Goal: Information Seeking & Learning: Learn about a topic

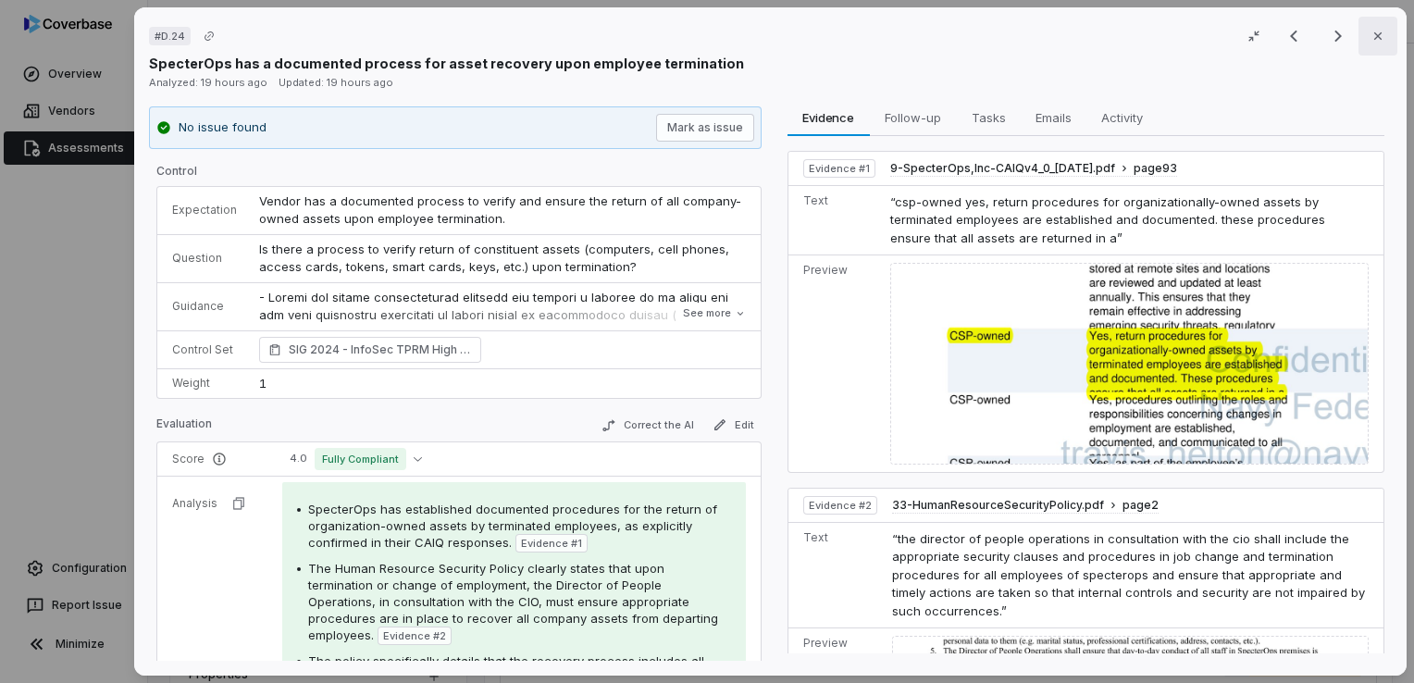
scroll to position [278, 0]
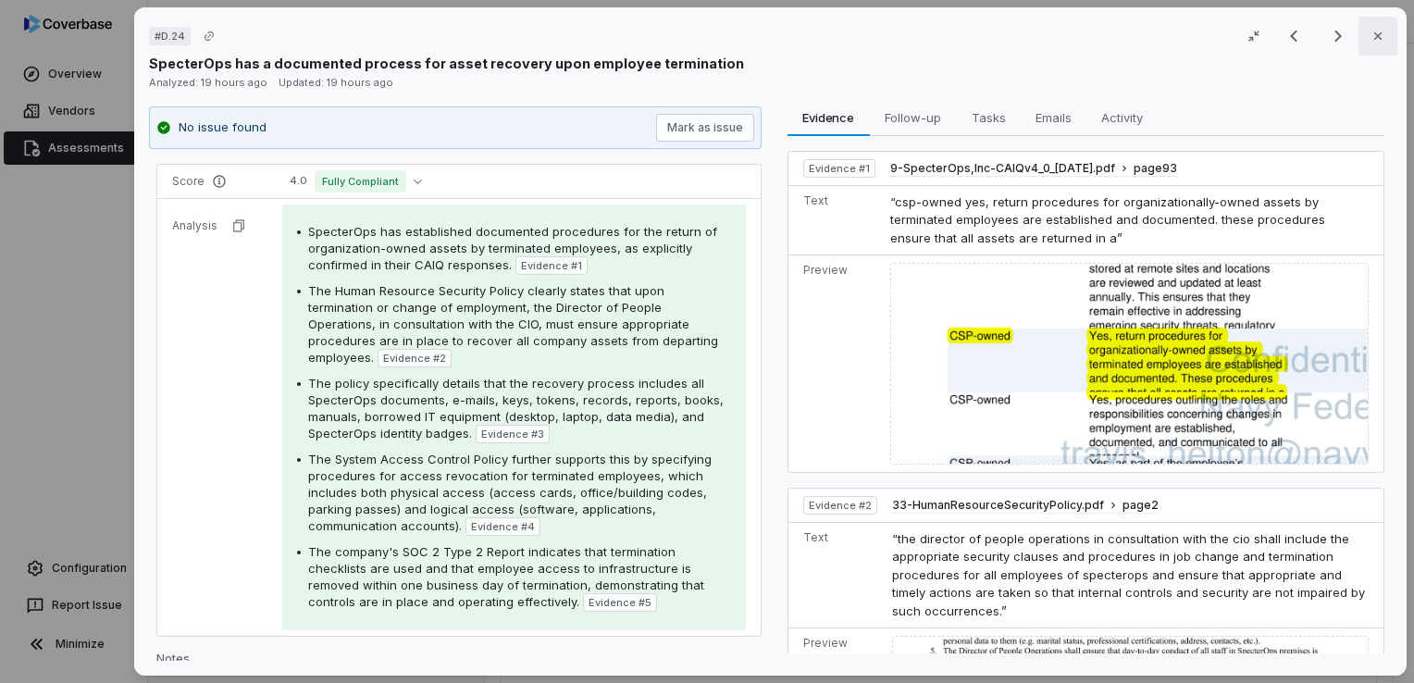
click at [1377, 40] on button "Close" at bounding box center [1378, 36] width 39 height 39
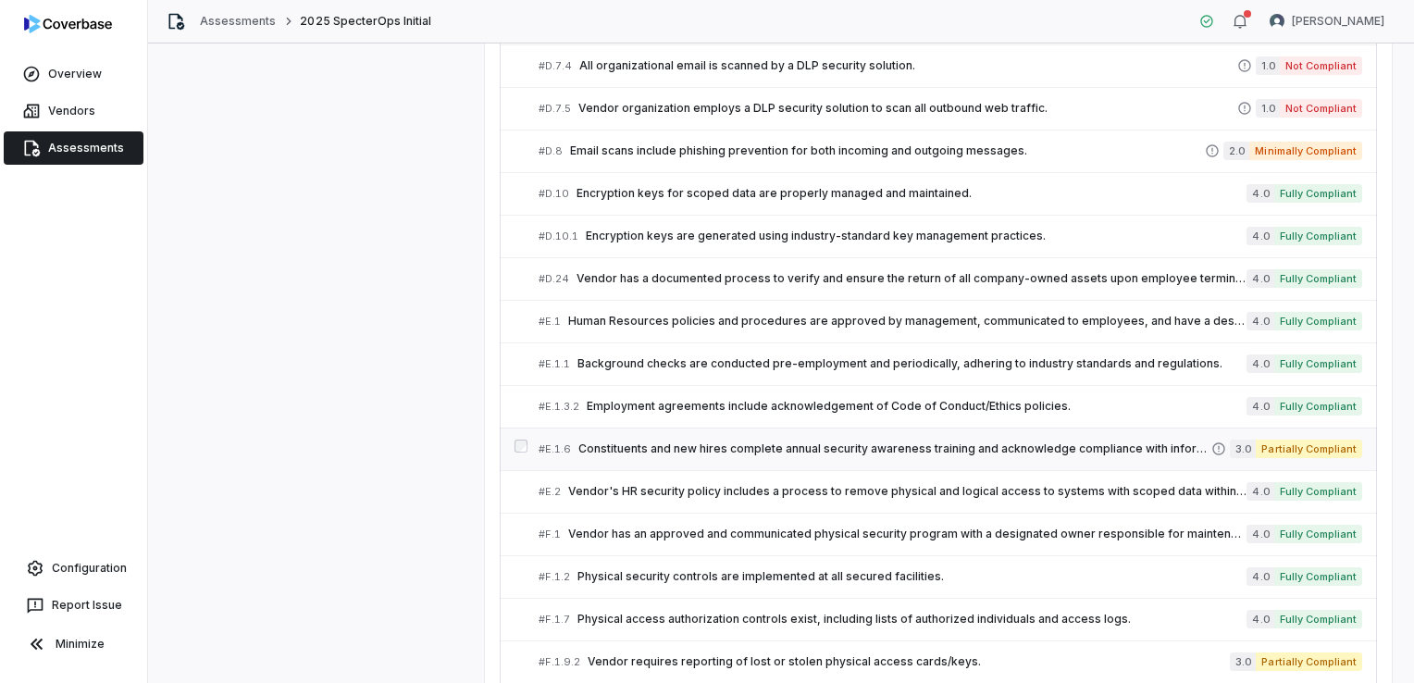
click at [758, 445] on span "Constituents and new hires complete annual security awareness training and ackn…" at bounding box center [894, 448] width 633 height 15
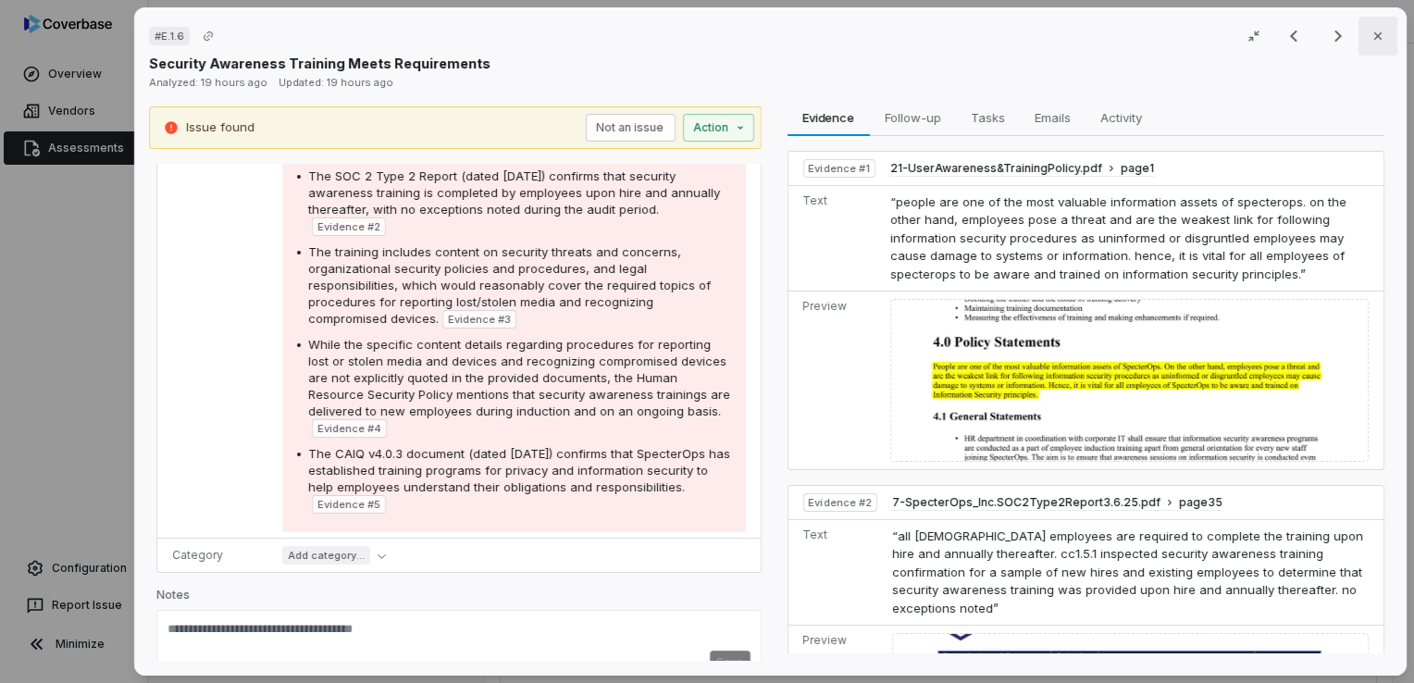
click at [1377, 32] on button "Close" at bounding box center [1378, 36] width 39 height 39
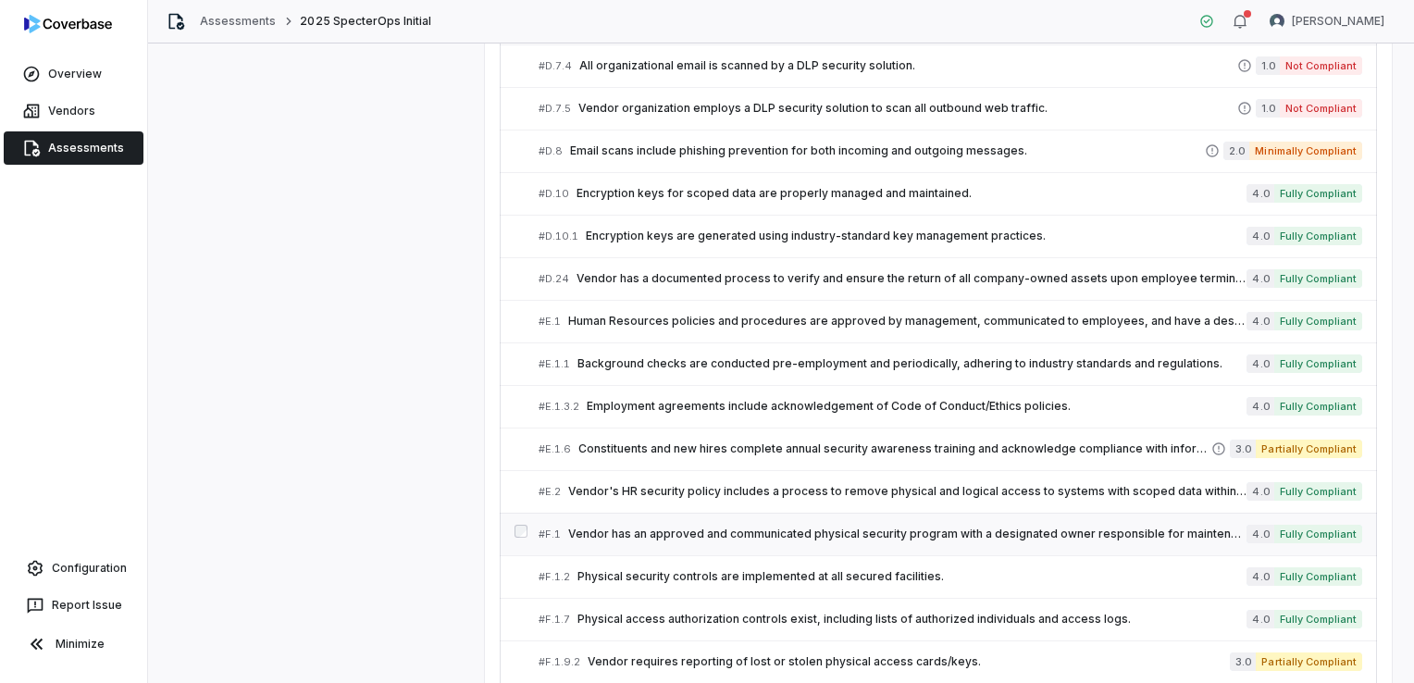
click at [702, 527] on span "Vendor has an approved and communicated physical security program with a design…" at bounding box center [907, 534] width 678 height 15
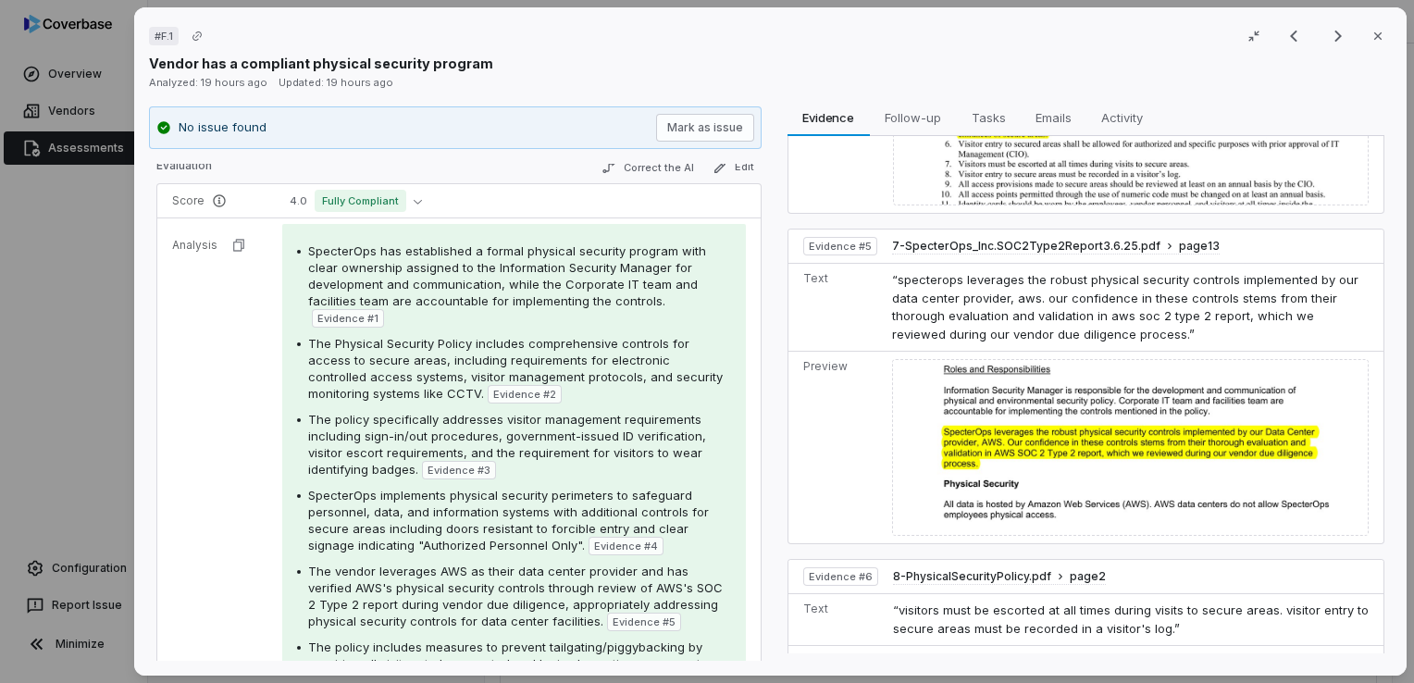
scroll to position [1200, 0]
click at [1375, 40] on icon "button" at bounding box center [1378, 36] width 15 height 15
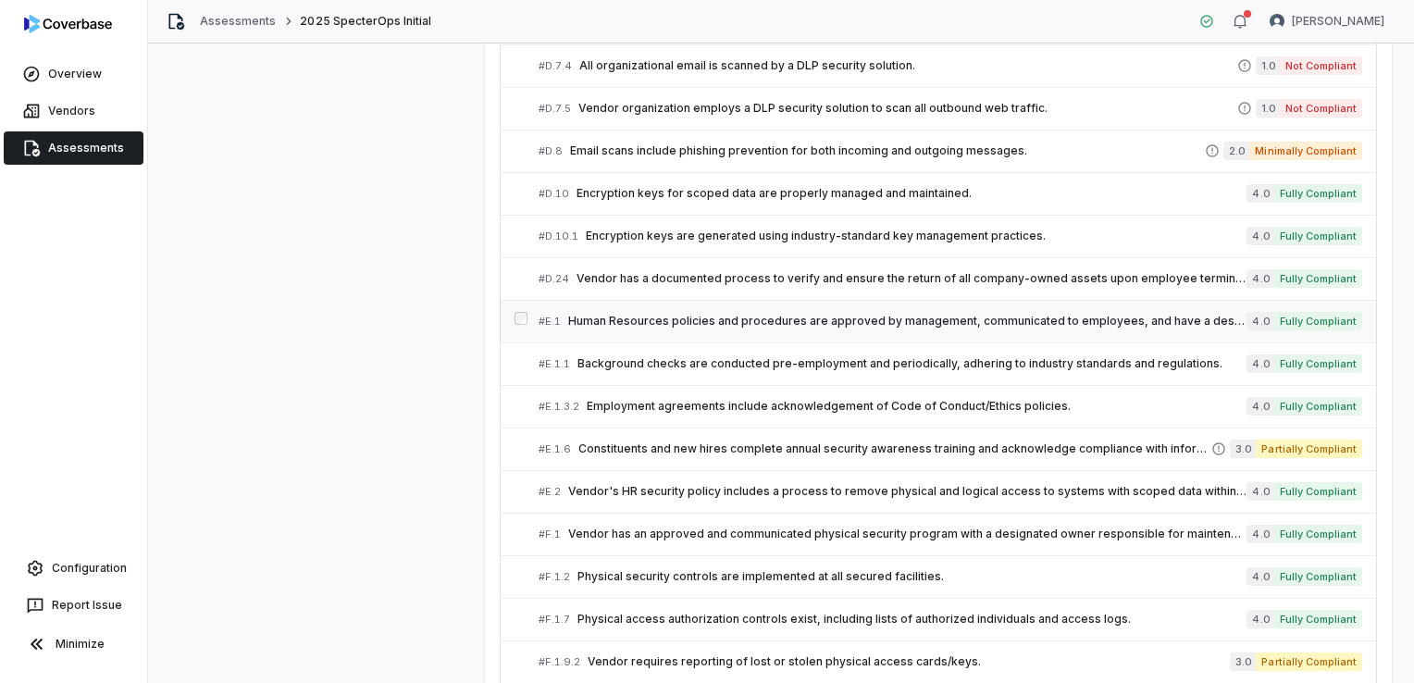
click at [677, 312] on div "# E.1 Human Resources policies and procedures are approved by management, commu…" at bounding box center [893, 321] width 708 height 19
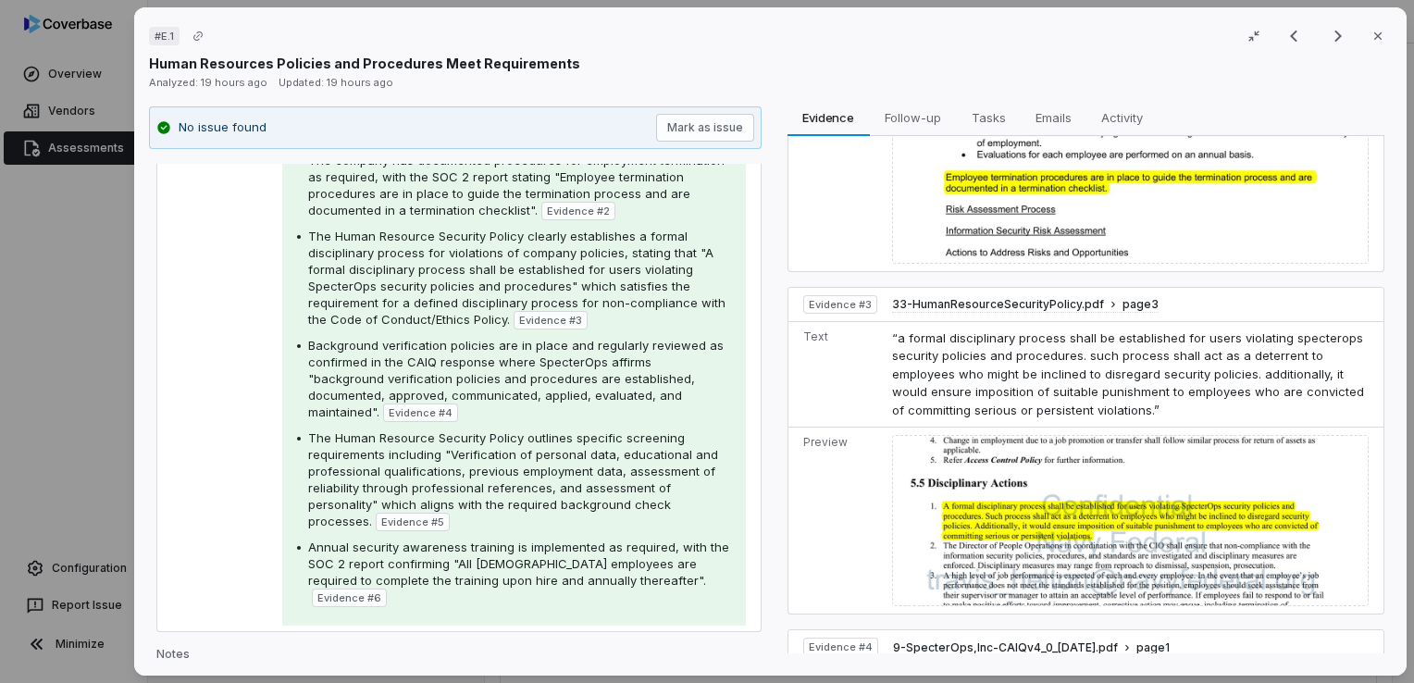
scroll to position [555, 0]
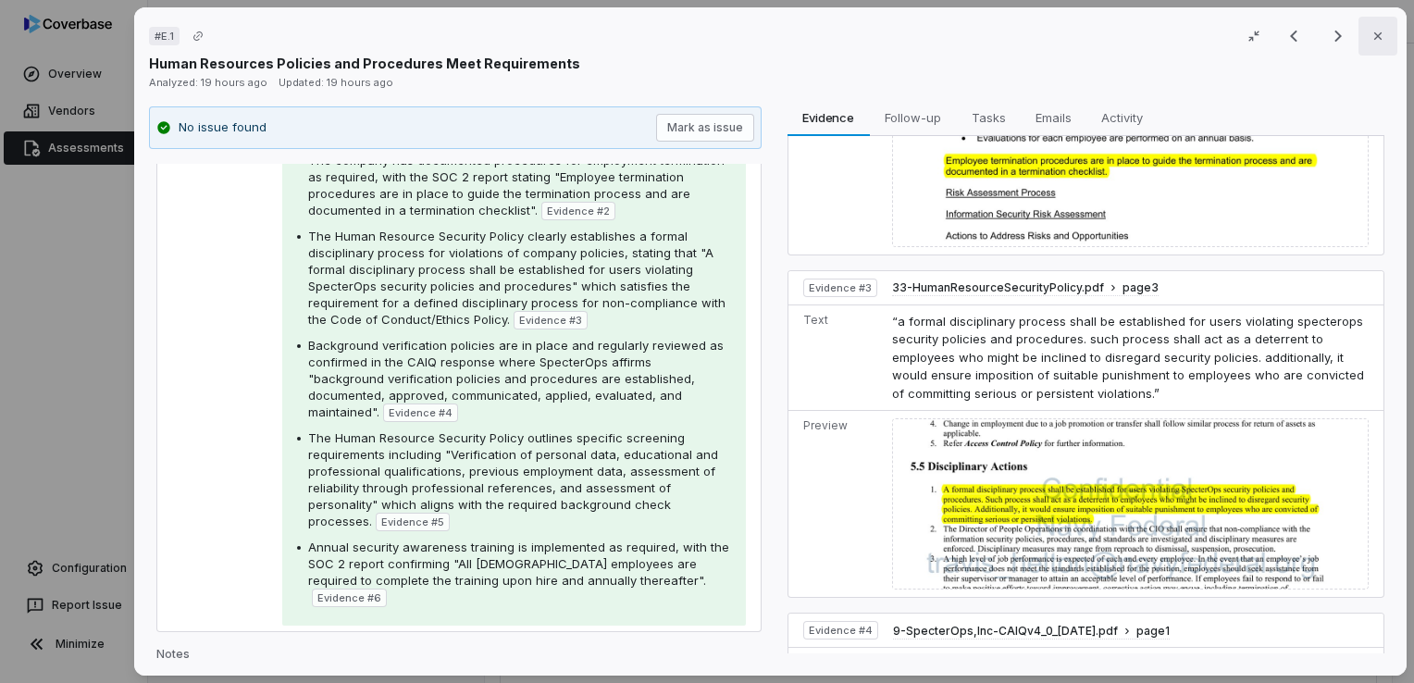
click at [1374, 35] on icon "button" at bounding box center [1377, 35] width 7 height 7
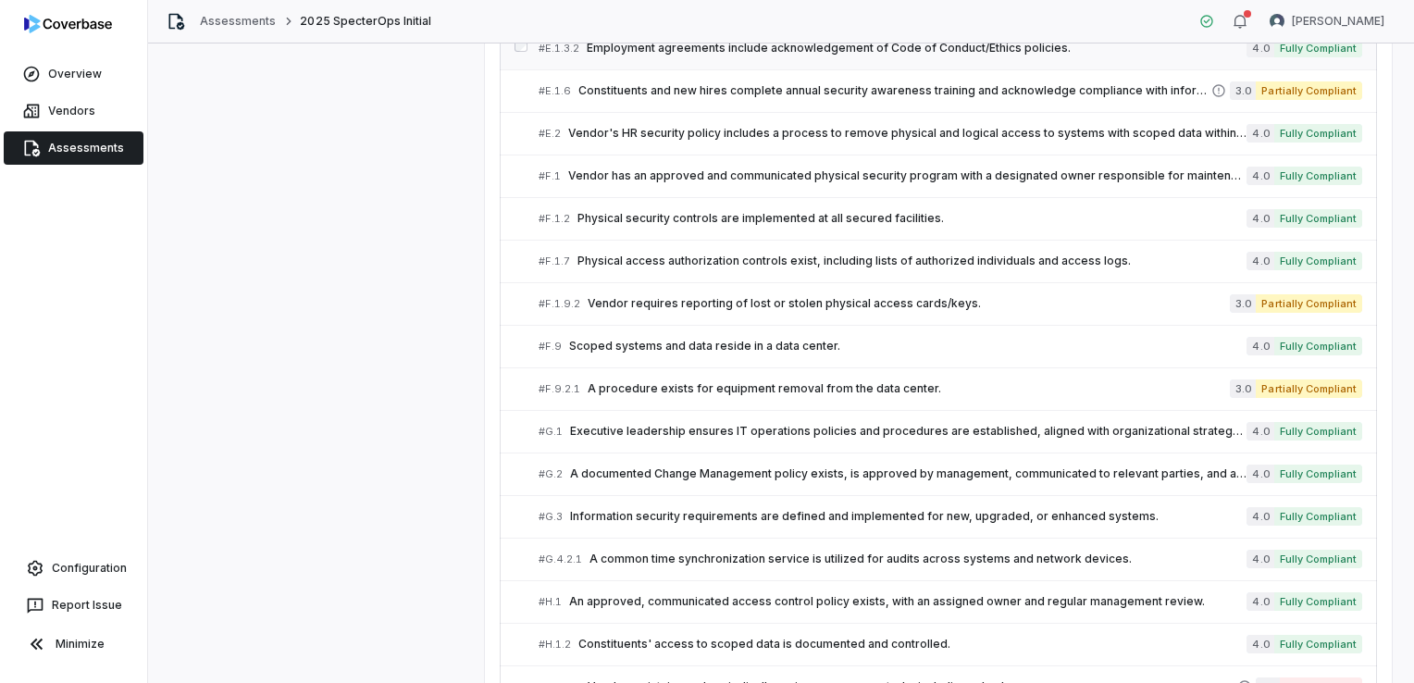
scroll to position [2036, 0]
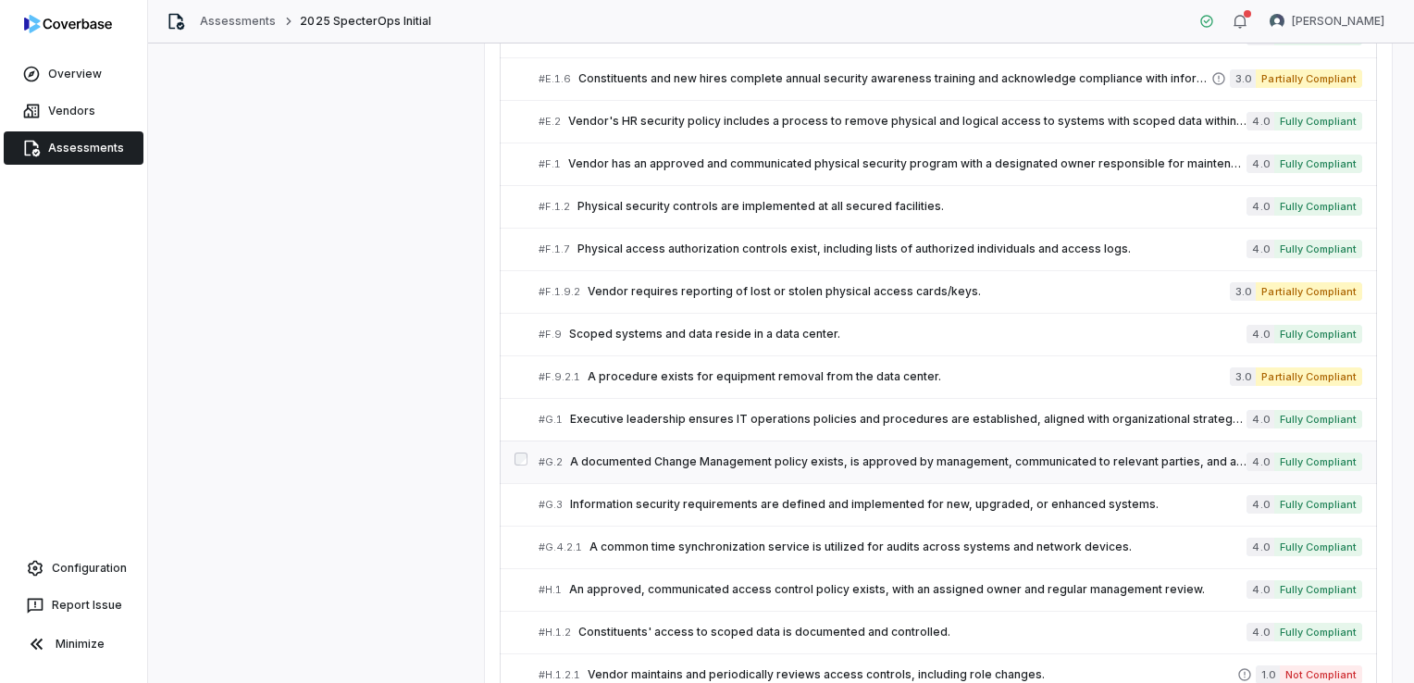
click at [660, 464] on link "# G.2 A documented Change Management policy exists, is approved by management, …" at bounding box center [951, 462] width 824 height 42
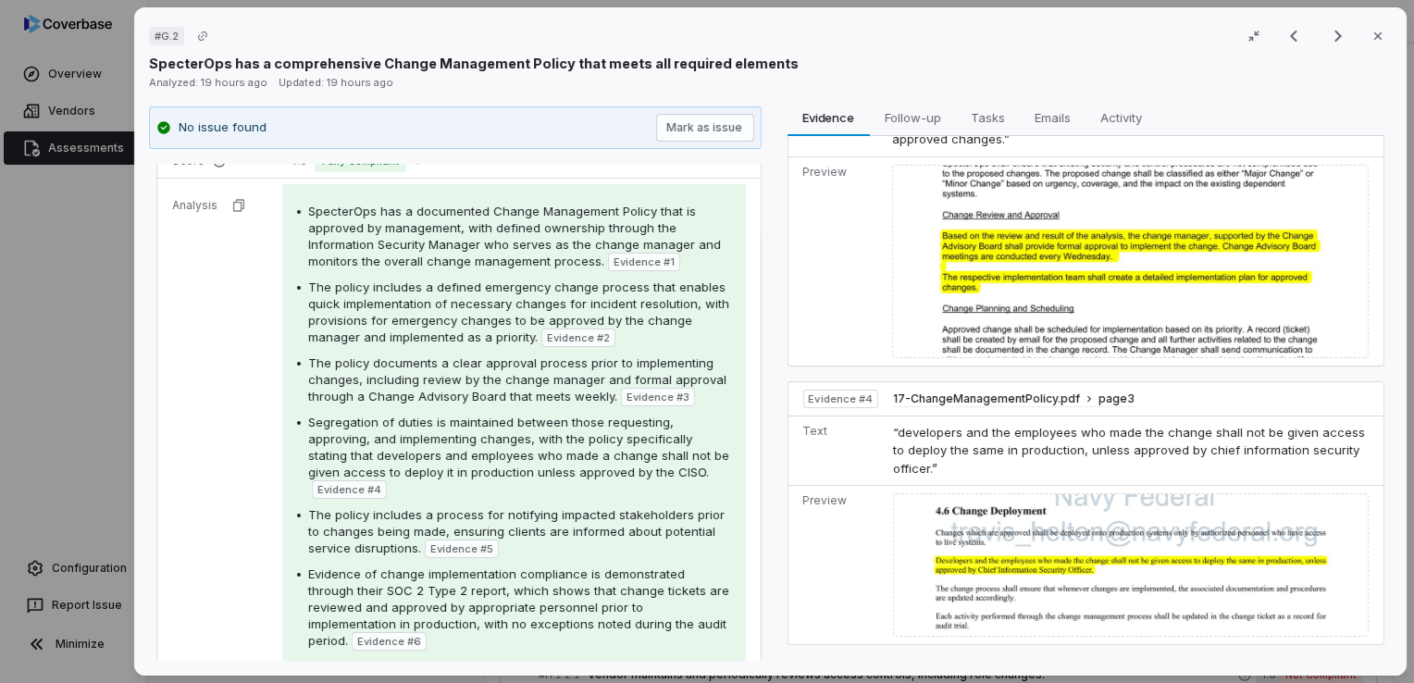
scroll to position [926, 0]
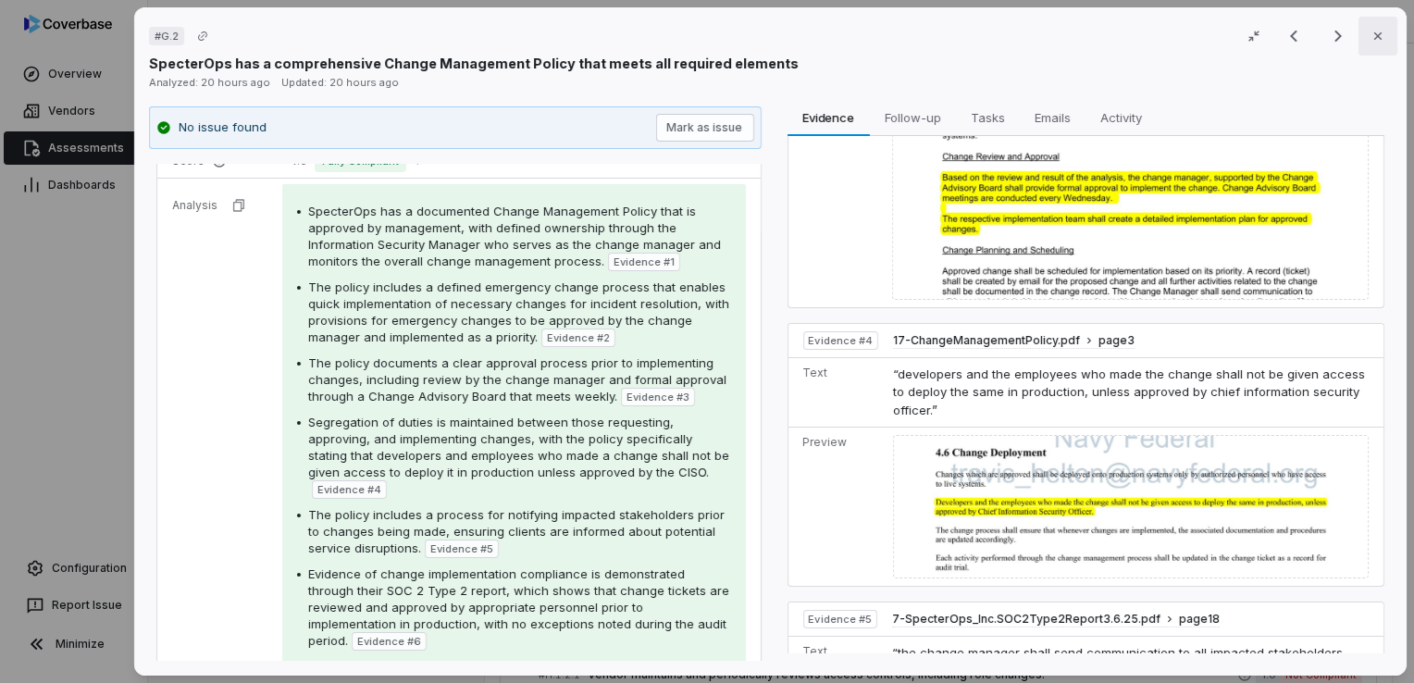
click at [1375, 43] on icon "button" at bounding box center [1378, 36] width 15 height 15
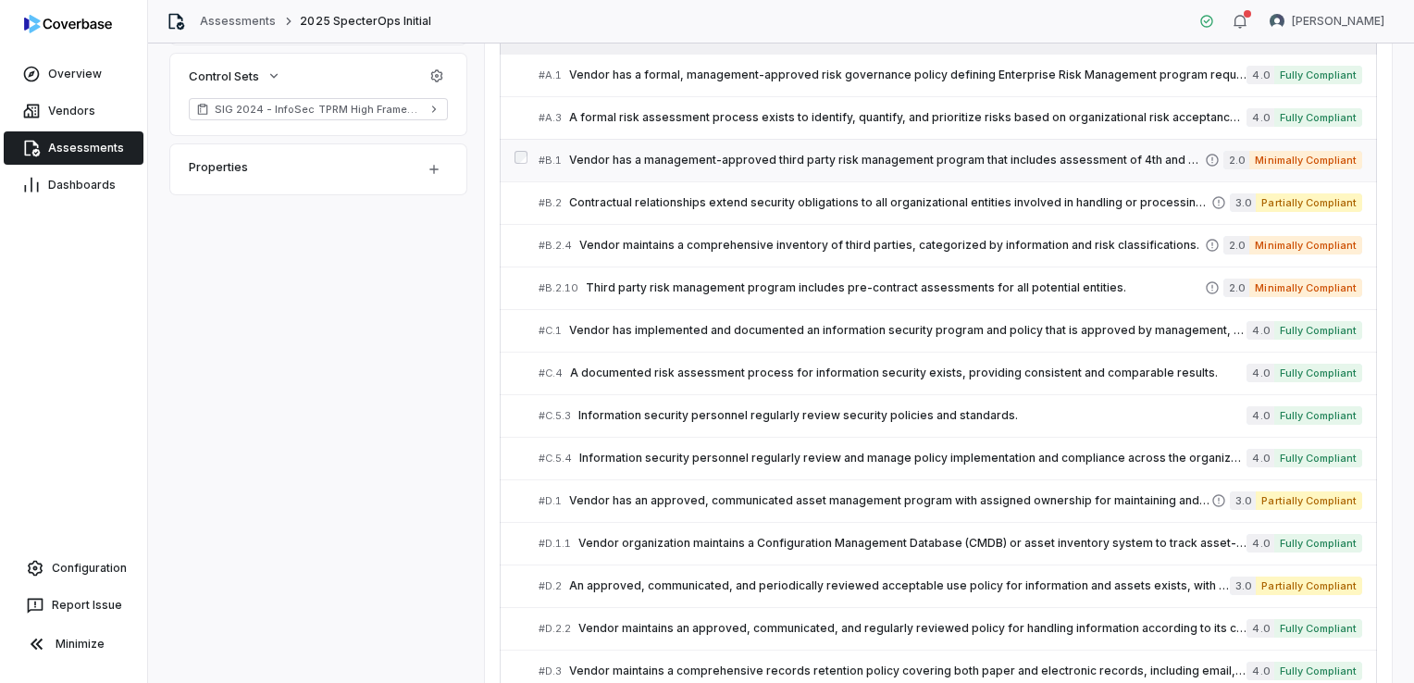
scroll to position [463, 0]
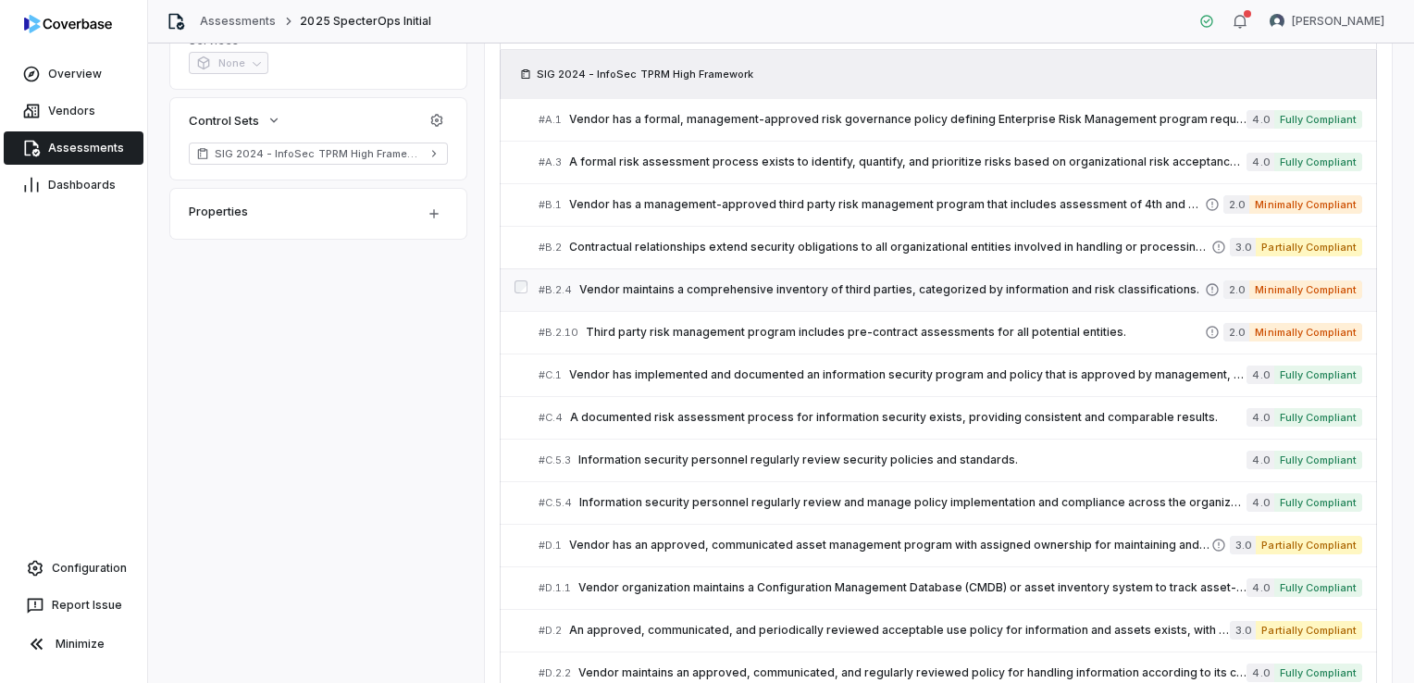
click at [948, 294] on span "Vendor maintains a comprehensive inventory of third parties, categorized by inf…" at bounding box center [892, 289] width 626 height 15
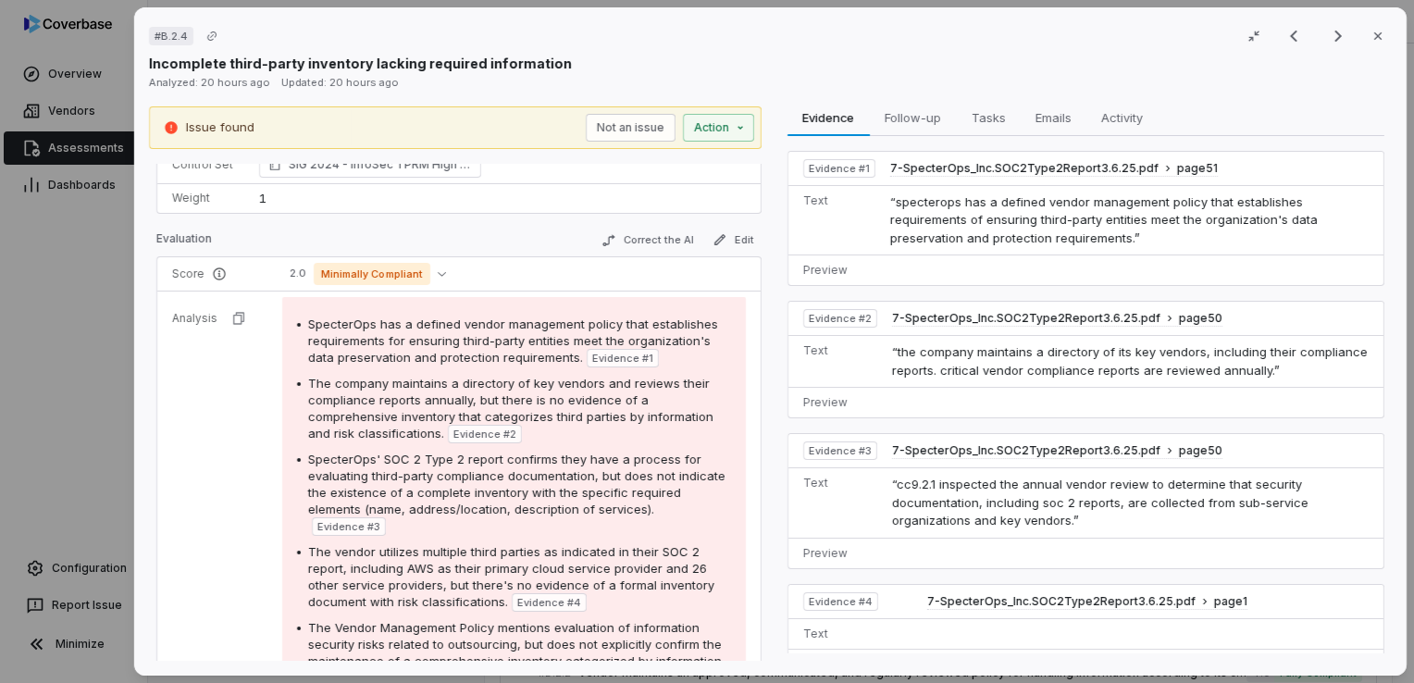
scroll to position [274, 0]
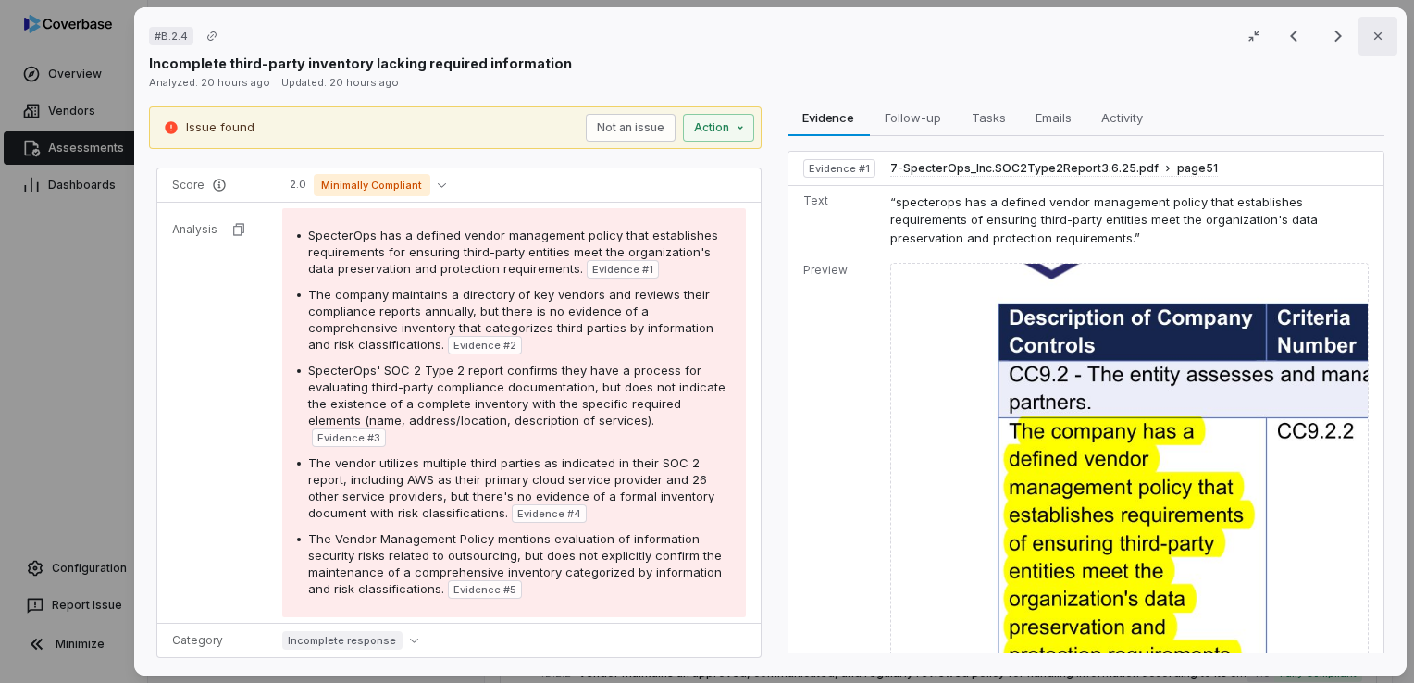
click at [1376, 43] on button "Close" at bounding box center [1378, 36] width 39 height 39
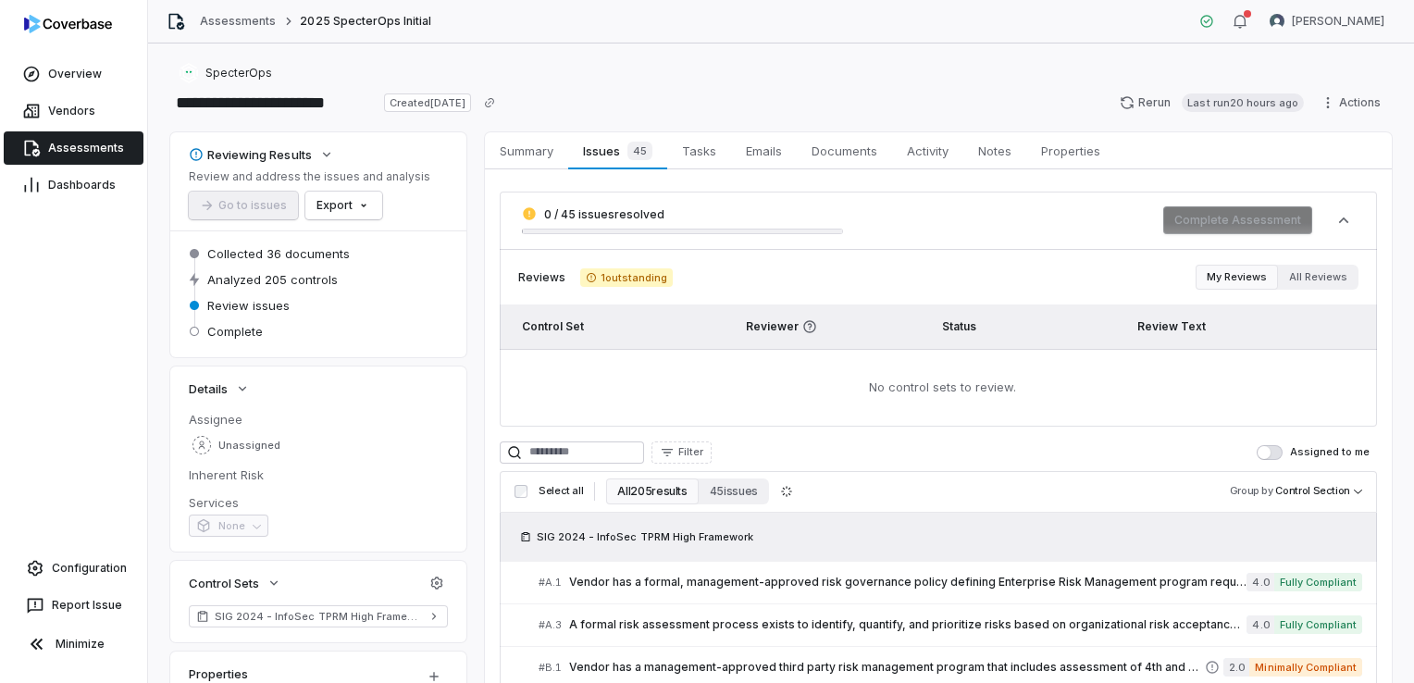
click at [80, 152] on span "Assessments" at bounding box center [86, 148] width 76 height 15
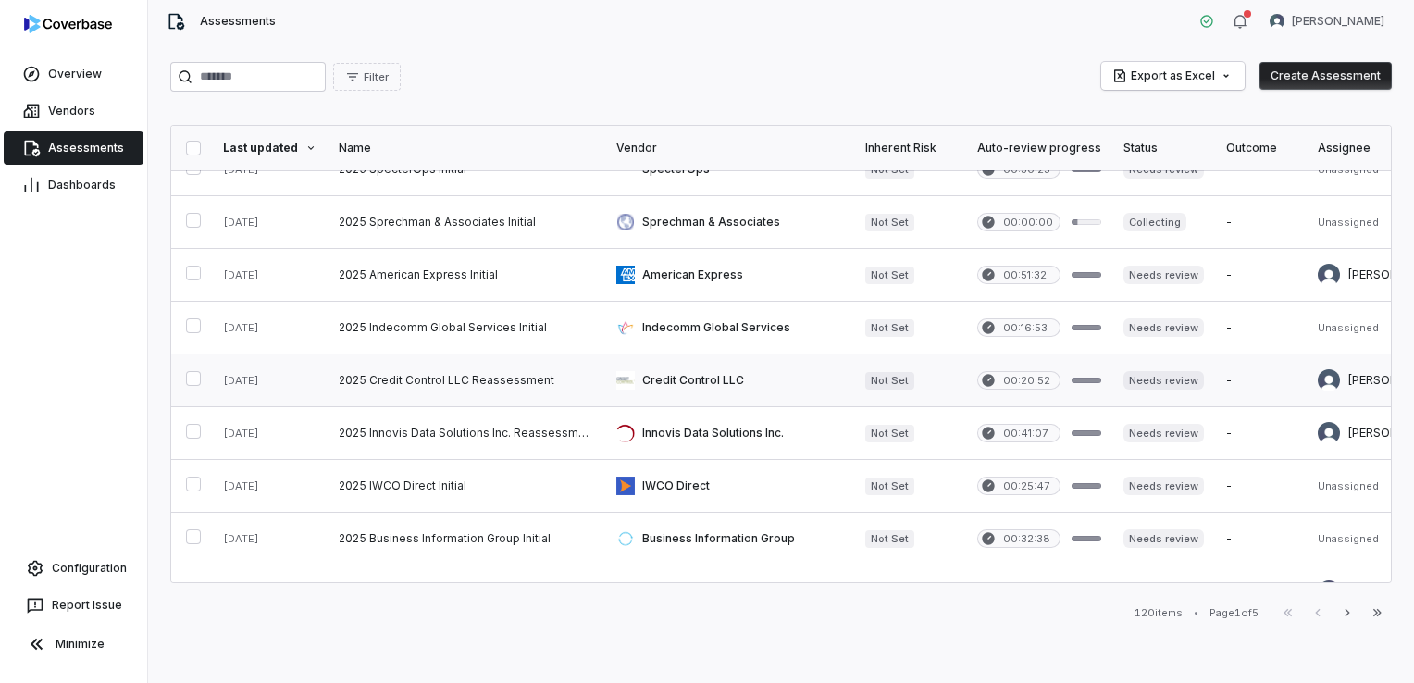
scroll to position [278, 0]
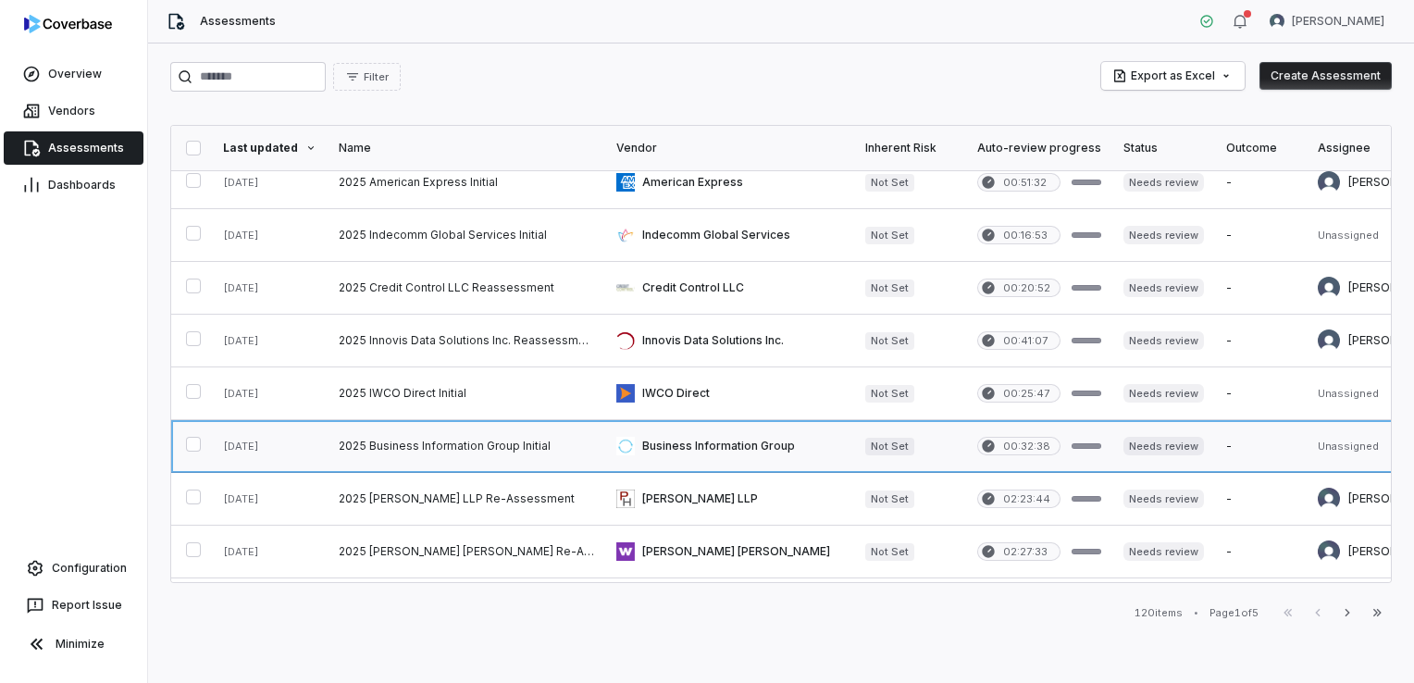
click at [409, 446] on link at bounding box center [467, 446] width 278 height 52
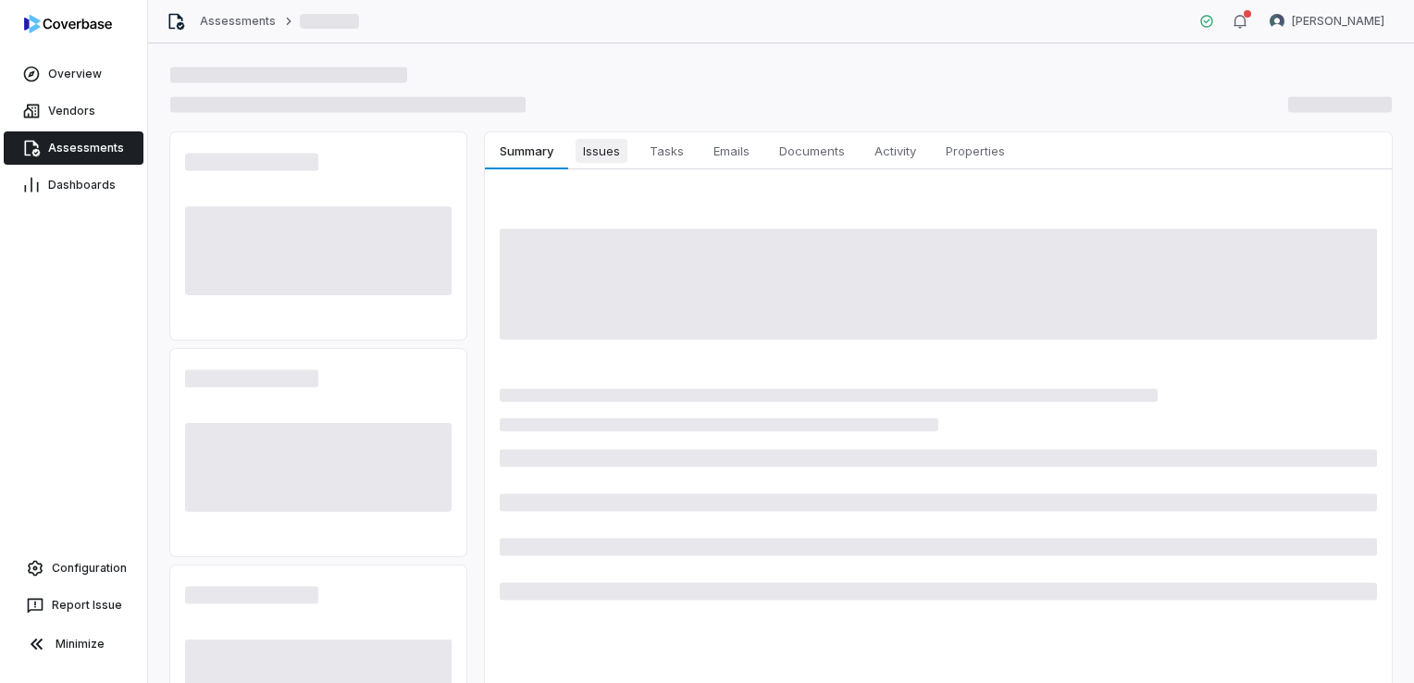
click at [614, 149] on span "Issues" at bounding box center [602, 151] width 52 height 24
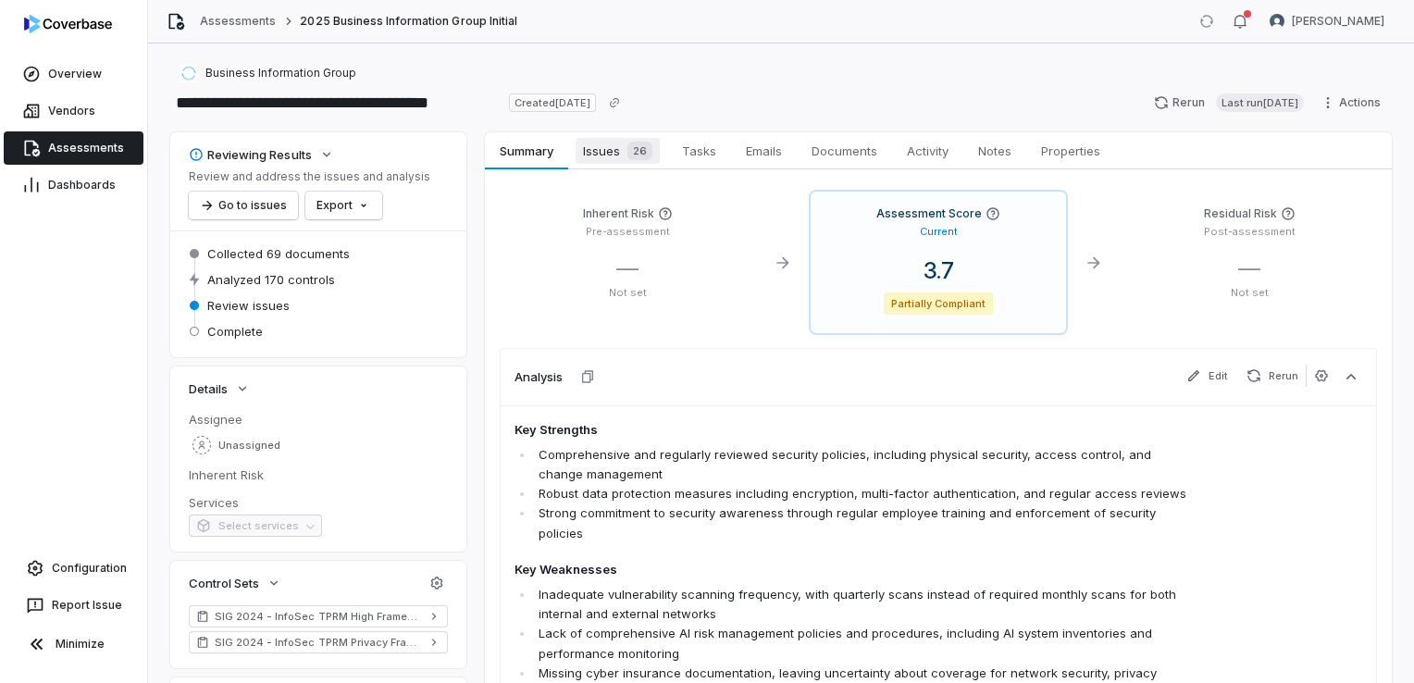
click at [601, 148] on span "Issues 26" at bounding box center [618, 151] width 84 height 26
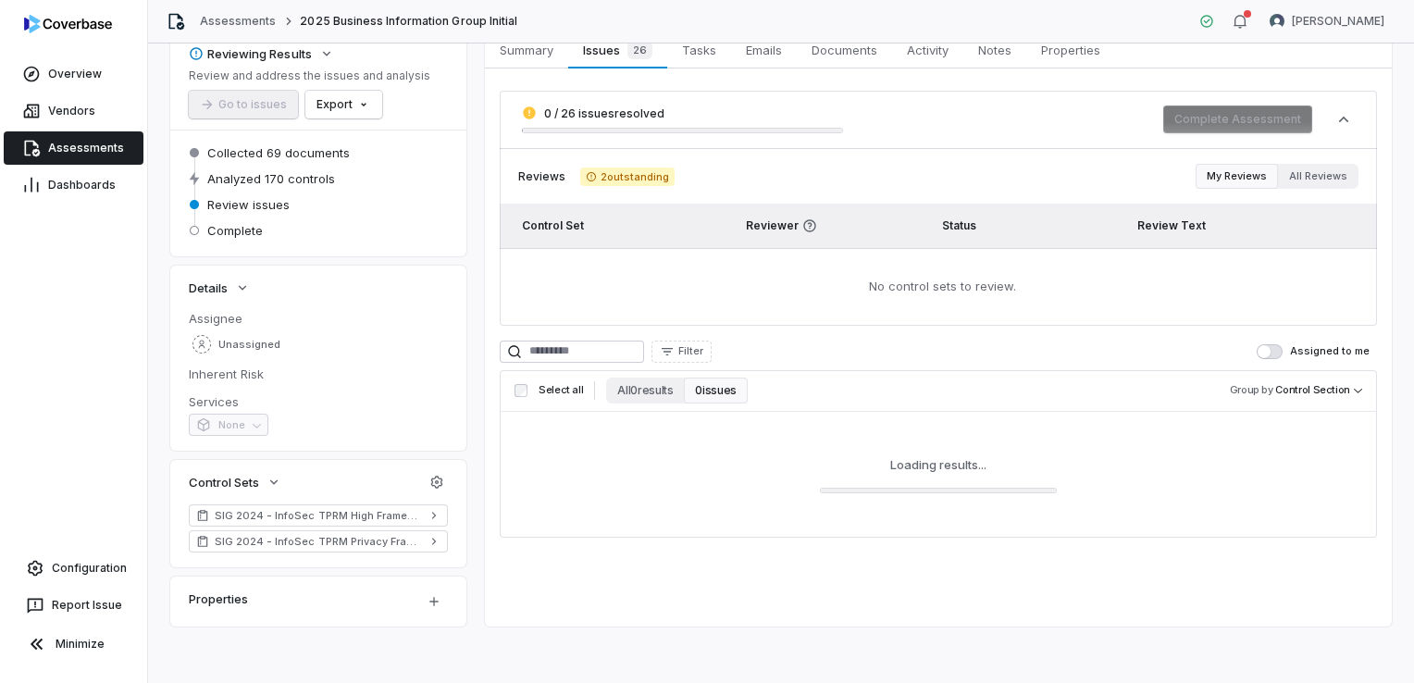
scroll to position [103, 0]
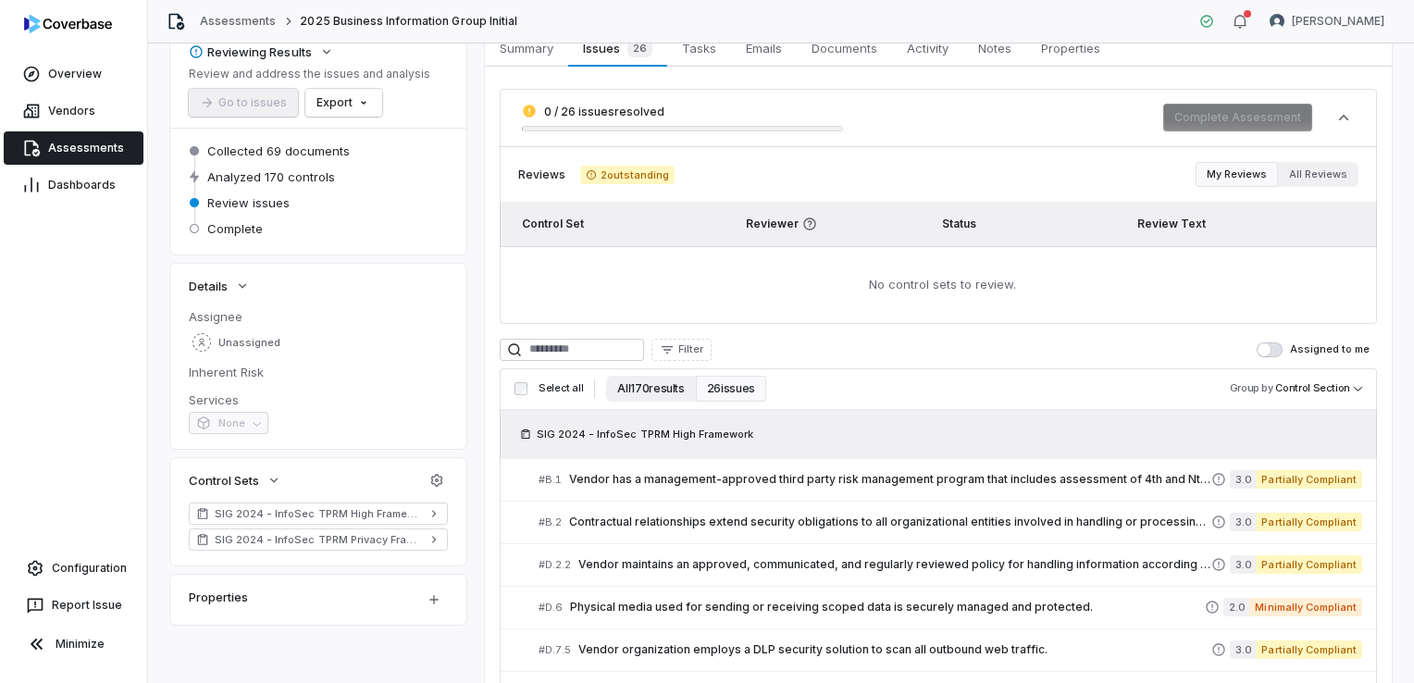
click at [643, 396] on button "All 170 results" at bounding box center [650, 389] width 89 height 26
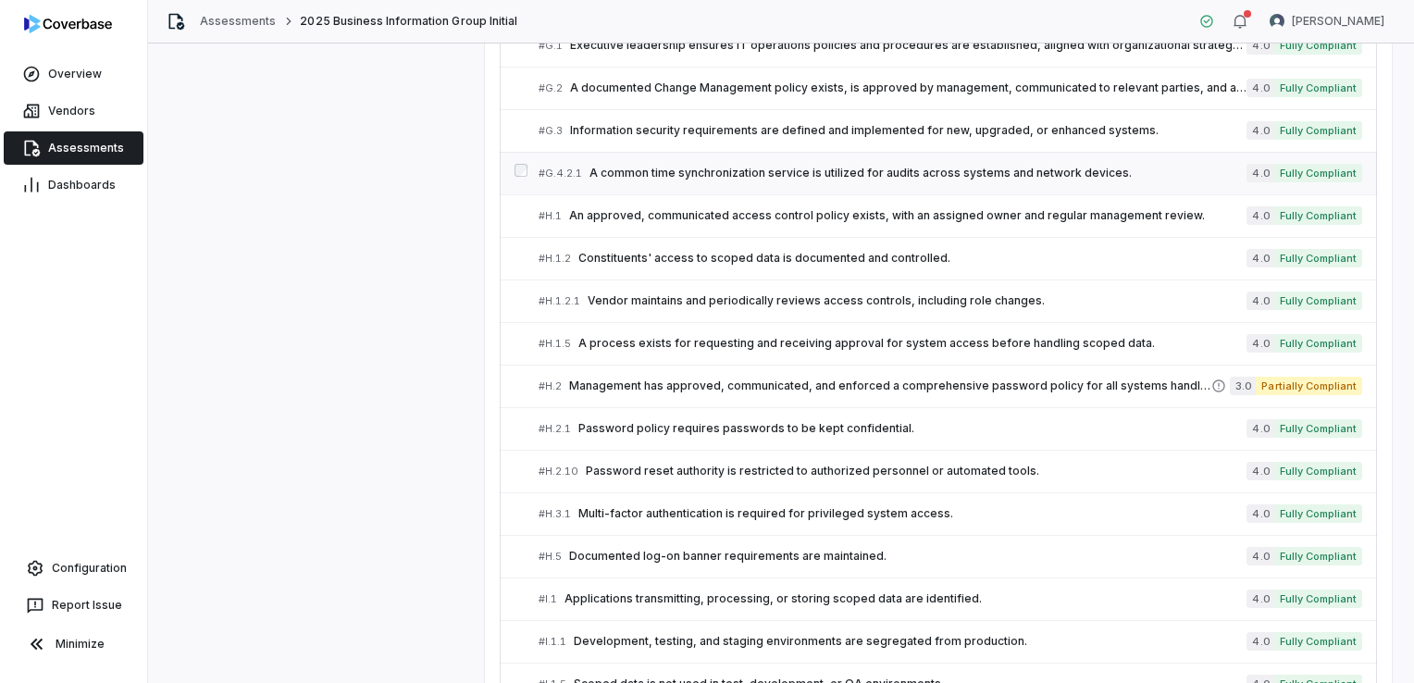
scroll to position [2455, 0]
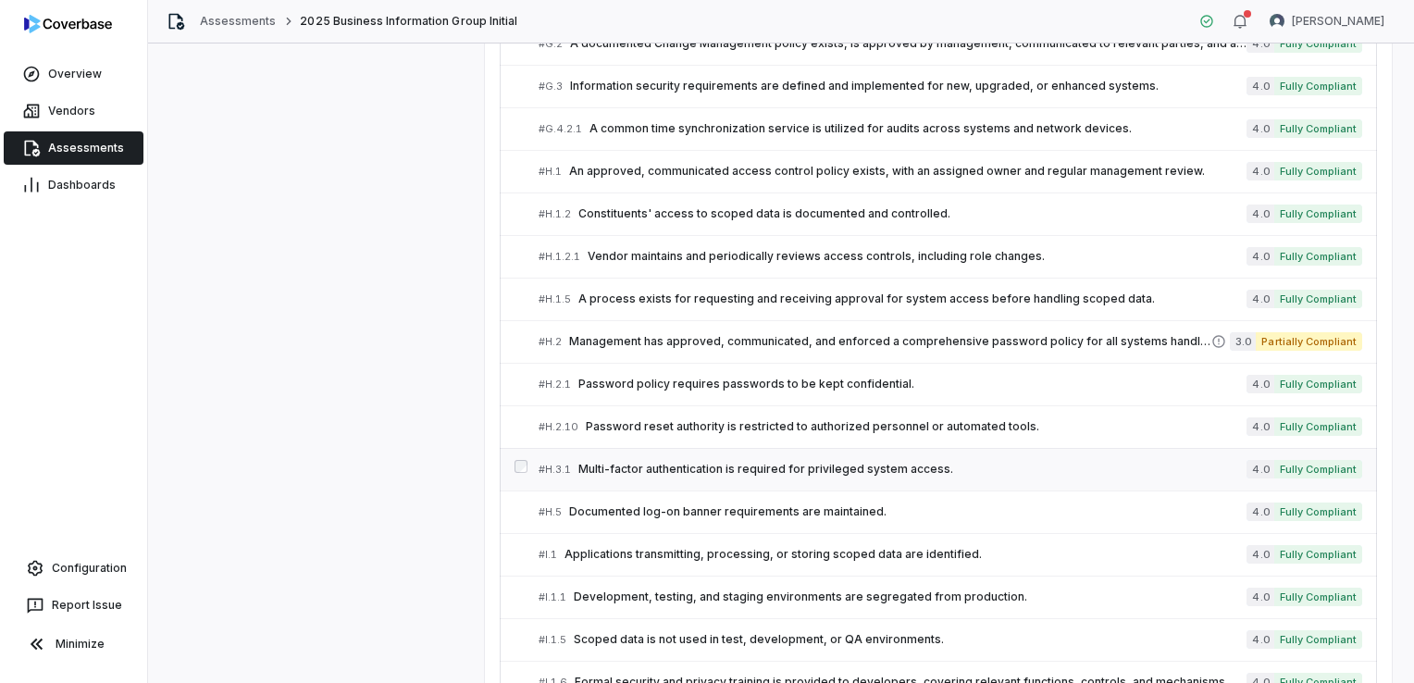
click at [707, 464] on span "Multi-factor authentication is required for privileged system access." at bounding box center [912, 469] width 668 height 15
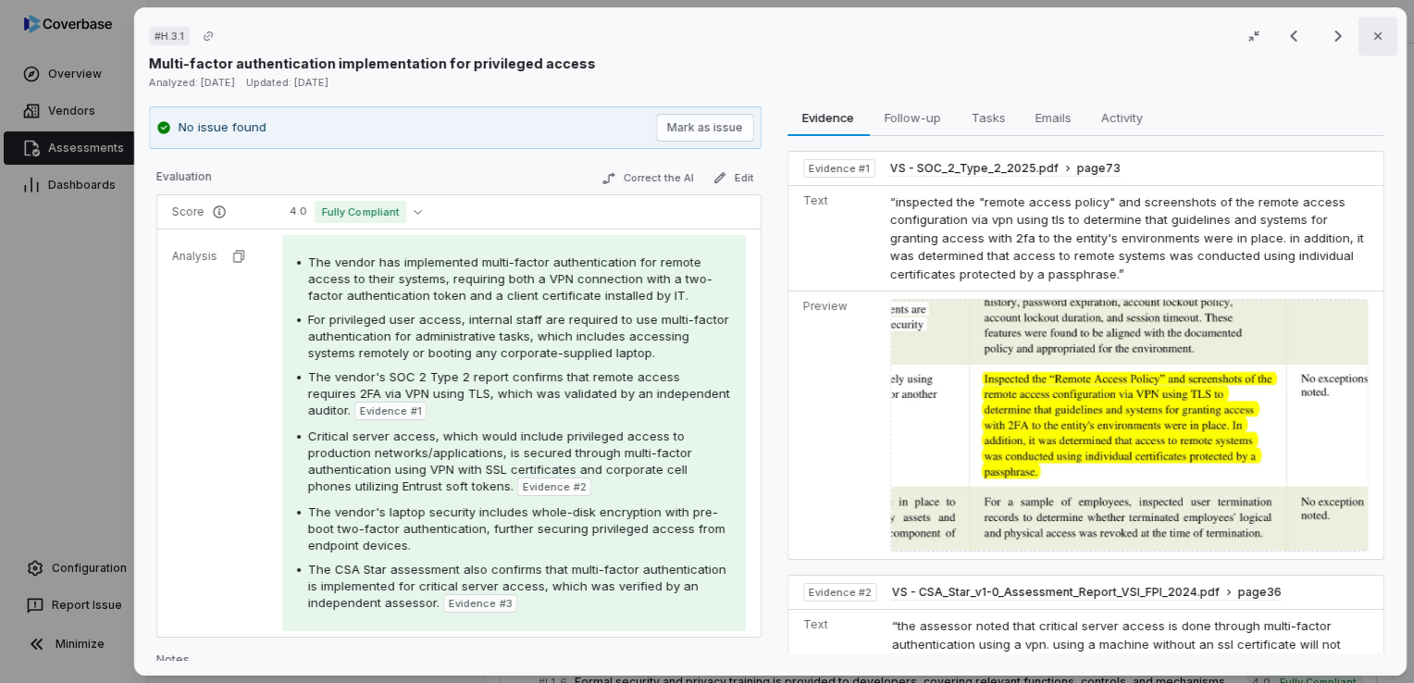
click at [1376, 39] on button "Close" at bounding box center [1378, 36] width 39 height 39
